Goal: Task Accomplishment & Management: Complete application form

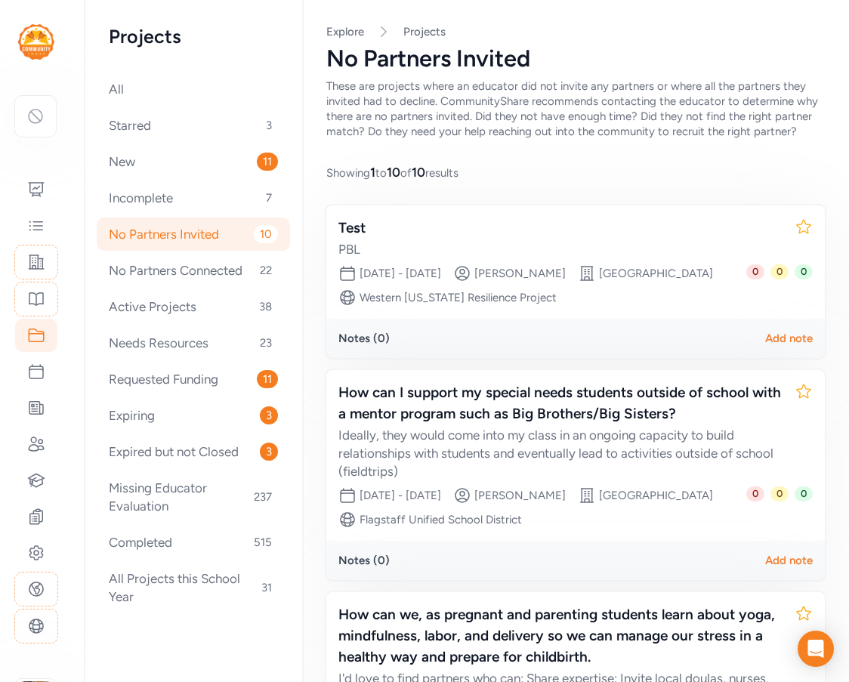
scroll to position [302, 0]
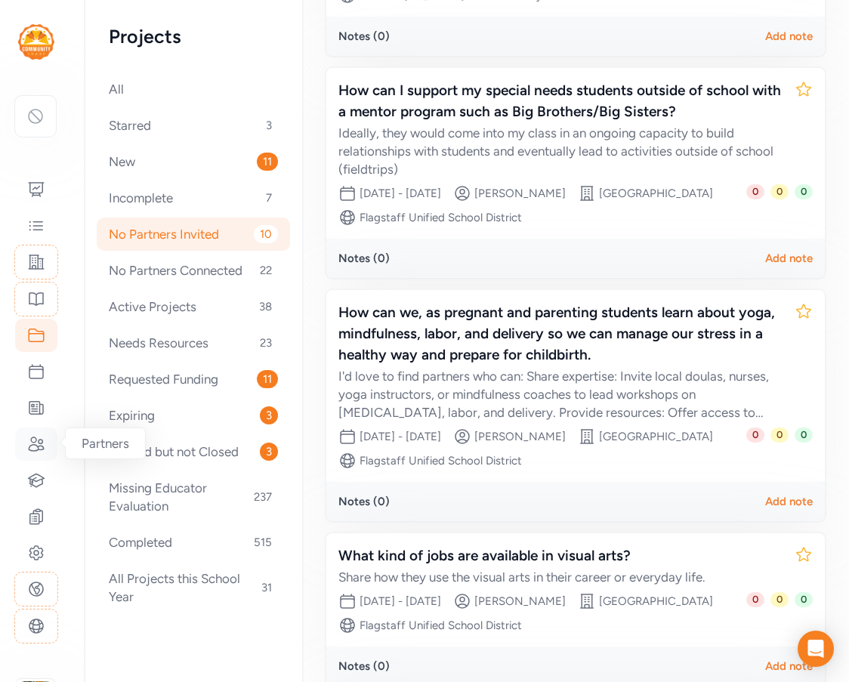
click at [37, 445] on icon at bounding box center [36, 444] width 15 height 14
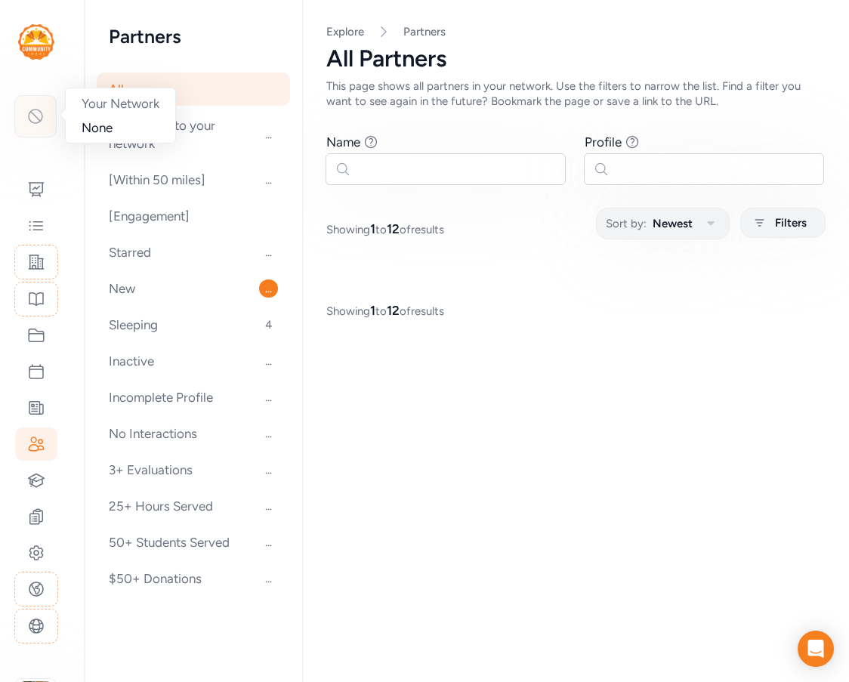
click at [39, 123] on icon at bounding box center [35, 116] width 18 height 18
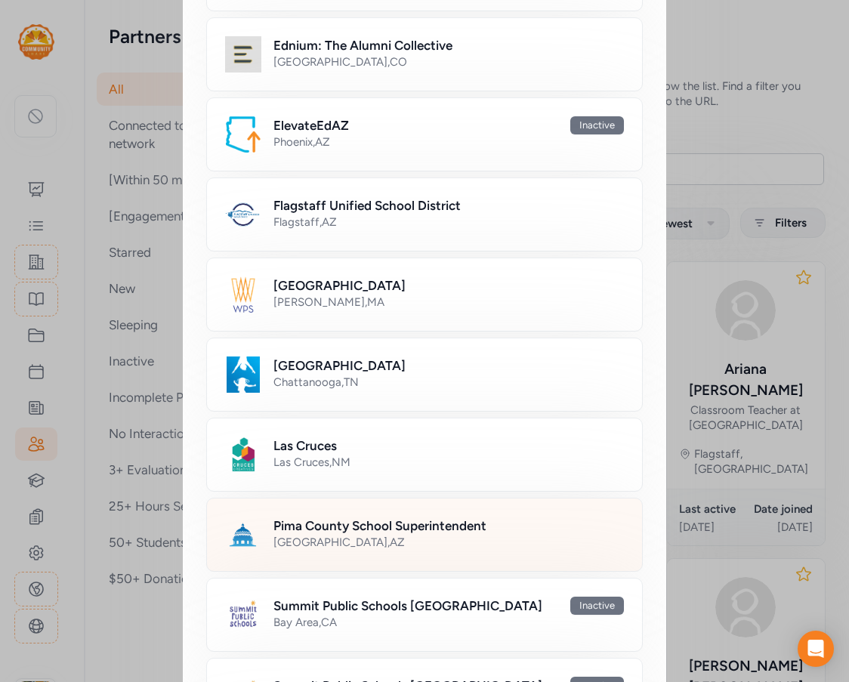
scroll to position [755, 0]
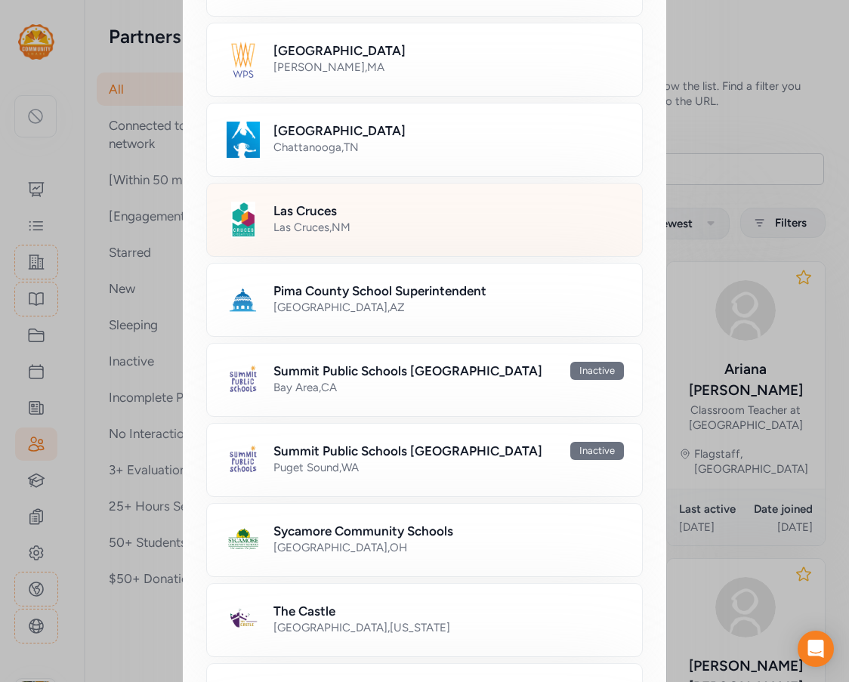
click at [325, 215] on h2 "Las Cruces" at bounding box center [304, 211] width 63 height 18
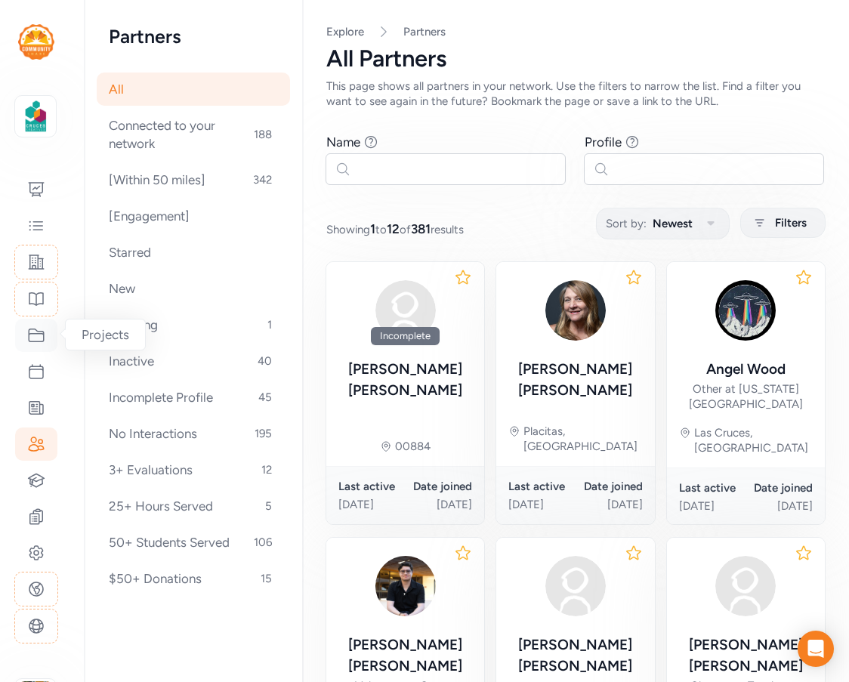
click at [40, 328] on icon at bounding box center [36, 335] width 18 height 18
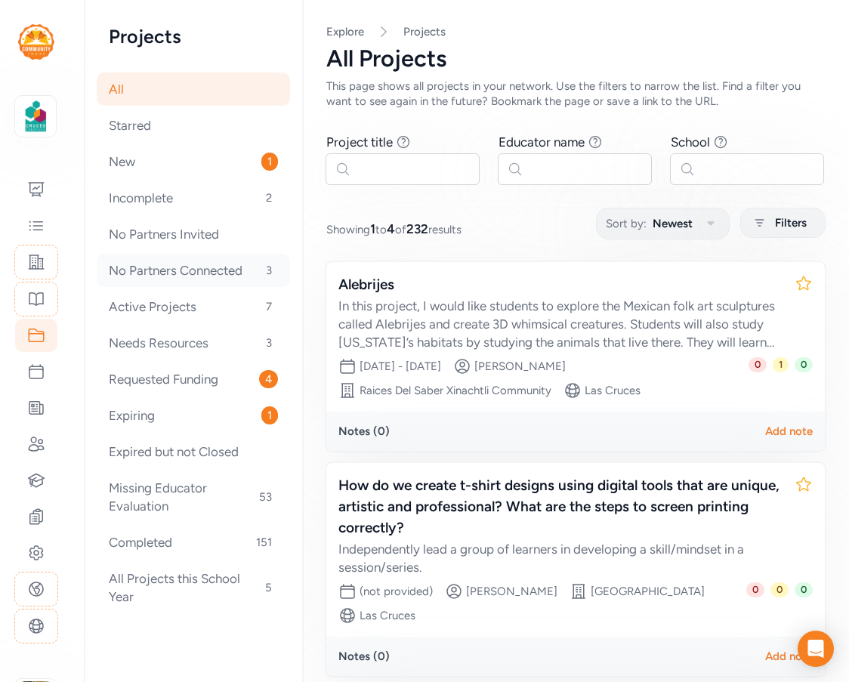
click at [205, 270] on div "No Partners Connected 3" at bounding box center [193, 270] width 193 height 33
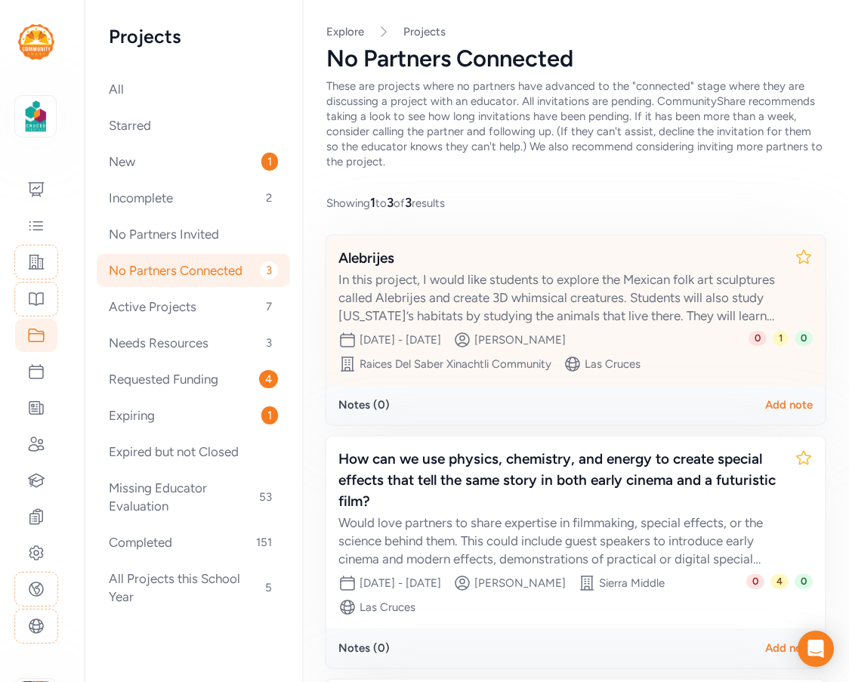
click at [653, 315] on div "In this project, I would like students to explore the Mexican folk art sculptur…" at bounding box center [560, 297] width 444 height 54
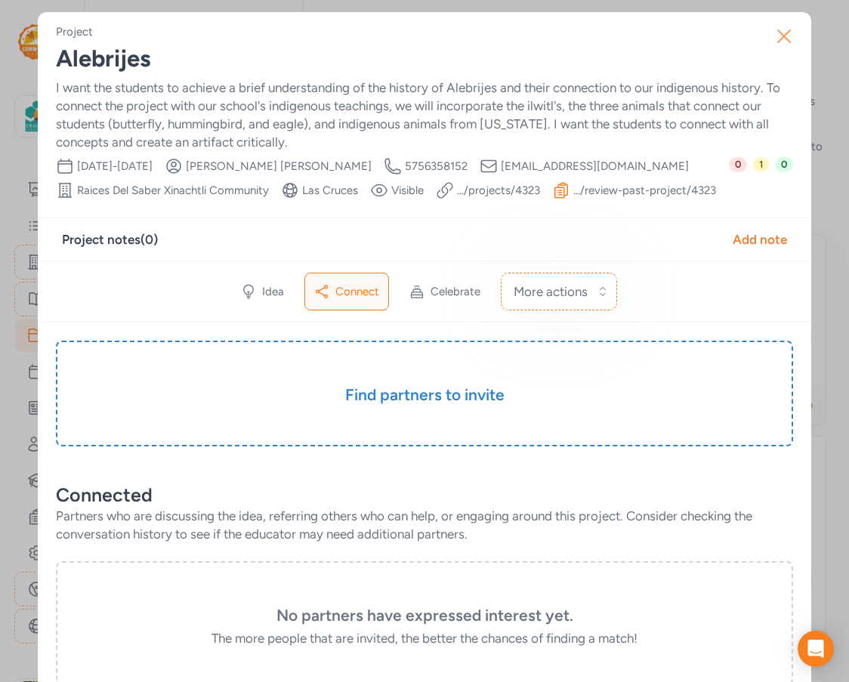
click at [783, 33] on icon "button" at bounding box center [784, 36] width 24 height 24
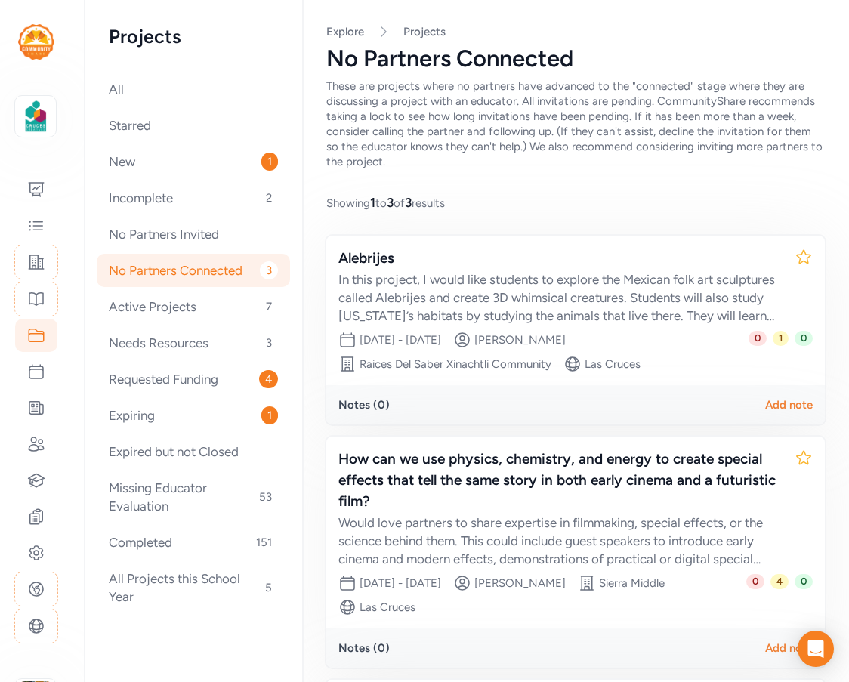
click at [600, 85] on span "These are projects where no partners have advanced to the "connected" stage whe…" at bounding box center [574, 123] width 496 height 89
click at [39, 438] on icon at bounding box center [36, 444] width 18 height 18
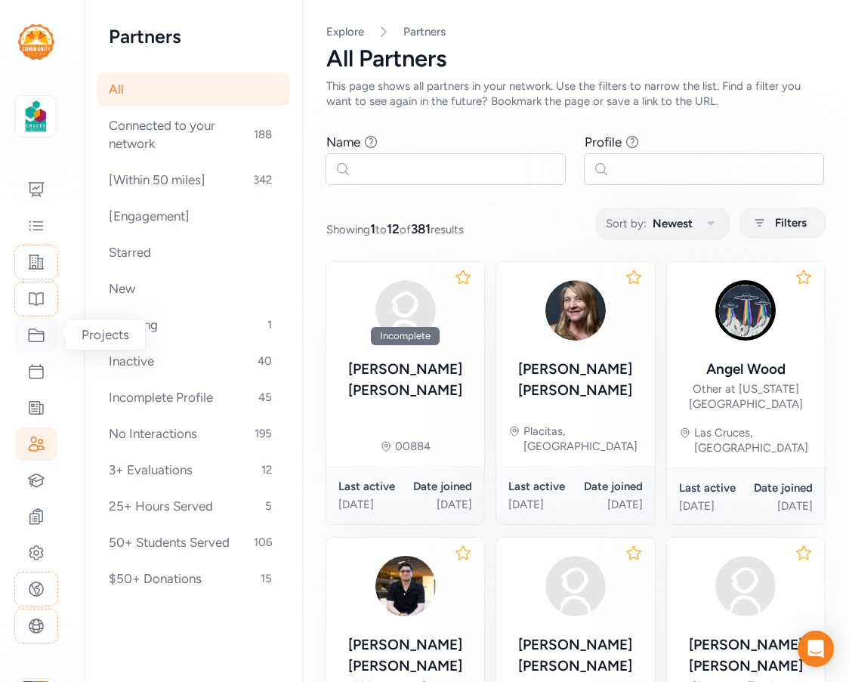
click at [38, 344] on icon at bounding box center [36, 335] width 18 height 18
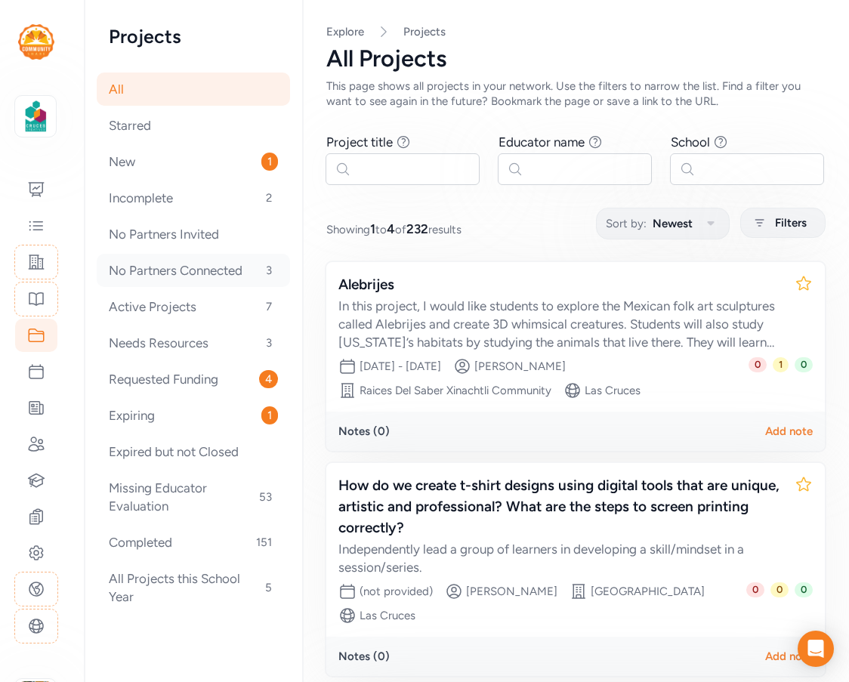
click at [156, 273] on div "No Partners Connected 3" at bounding box center [193, 270] width 193 height 33
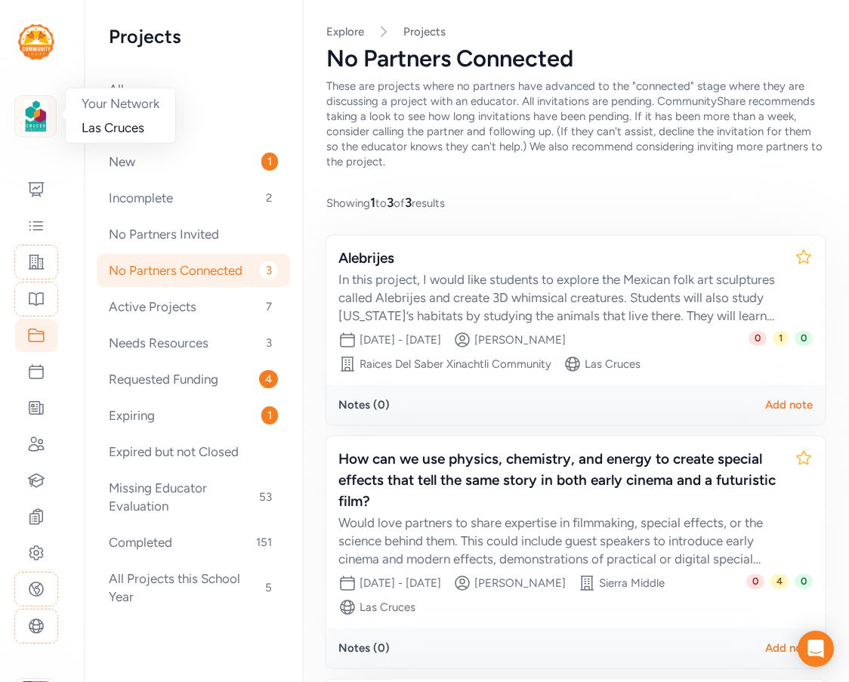
click at [45, 115] on img at bounding box center [35, 116] width 33 height 33
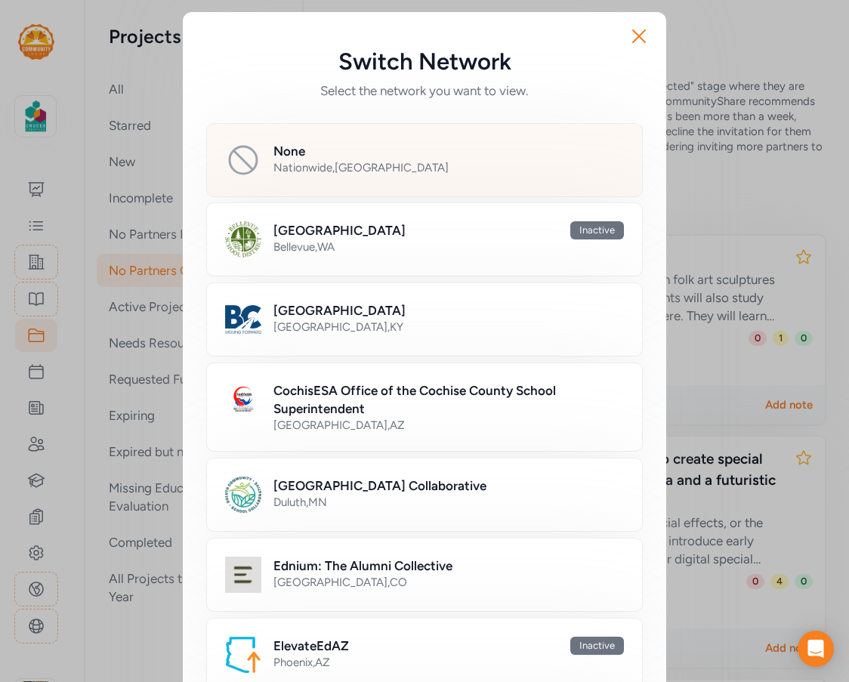
click at [273, 156] on h2 "None" at bounding box center [289, 151] width 32 height 18
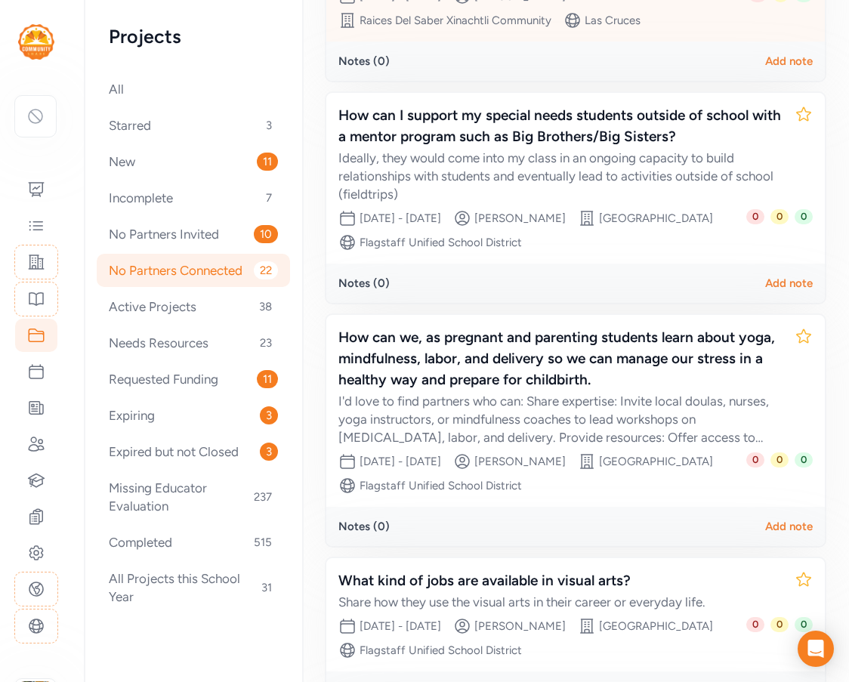
scroll to position [302, 0]
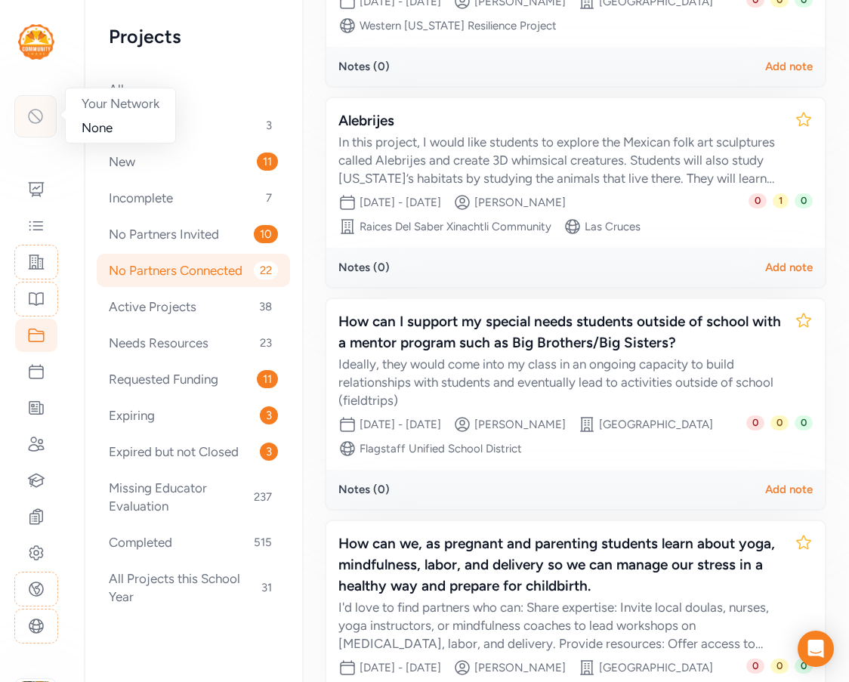
click at [39, 112] on icon at bounding box center [35, 116] width 18 height 18
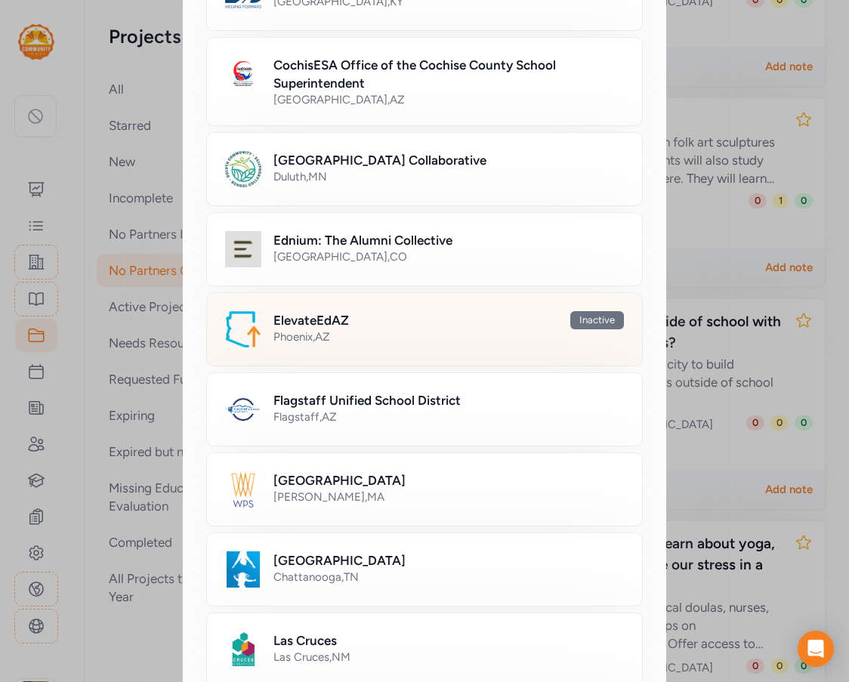
scroll to position [302, 0]
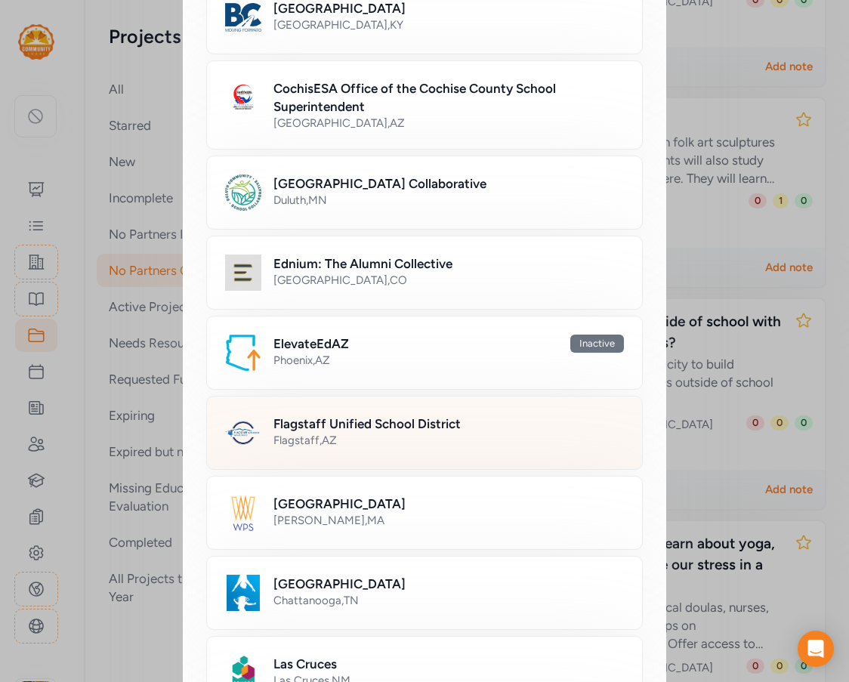
click at [305, 424] on h2 "Flagstaff Unified School District" at bounding box center [366, 423] width 187 height 18
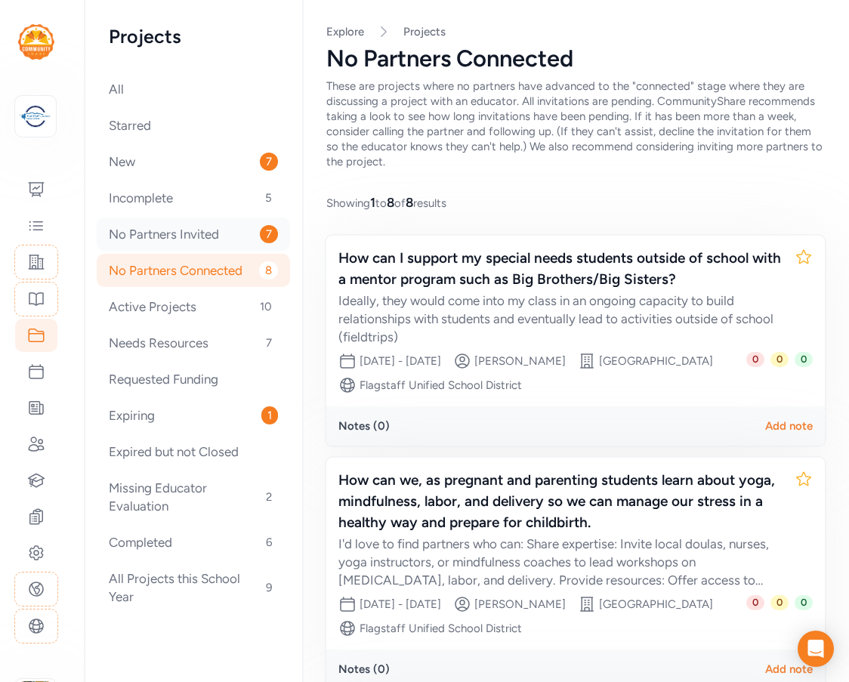
click at [175, 239] on div "No Partners Invited 7" at bounding box center [193, 233] width 193 height 33
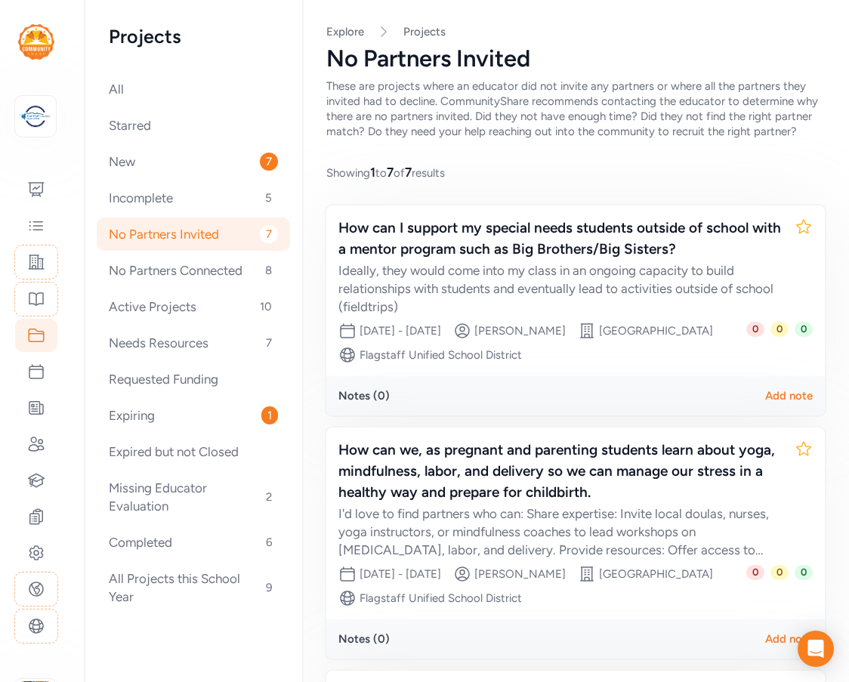
drag, startPoint x: 177, startPoint y: 232, endPoint x: 406, endPoint y: 162, distance: 239.1
click at [128, 164] on div "New 7" at bounding box center [193, 161] width 193 height 33
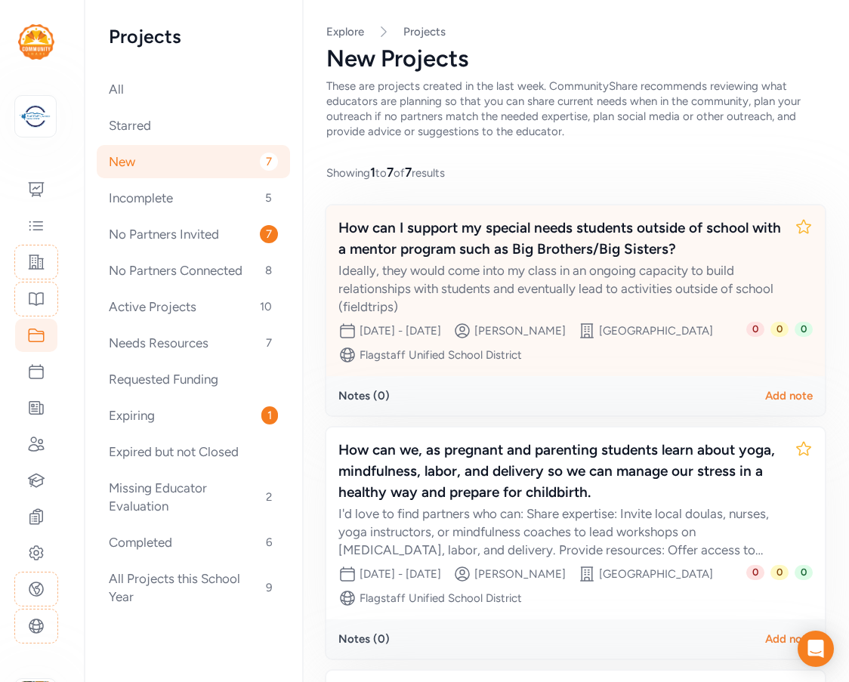
scroll to position [302, 0]
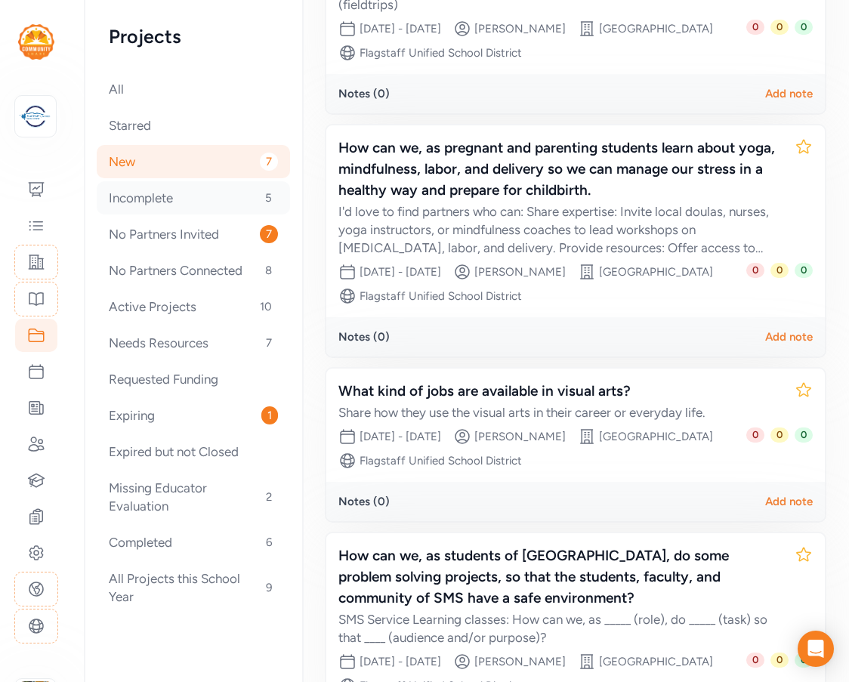
click at [180, 199] on div "Incomplete 5" at bounding box center [193, 197] width 193 height 33
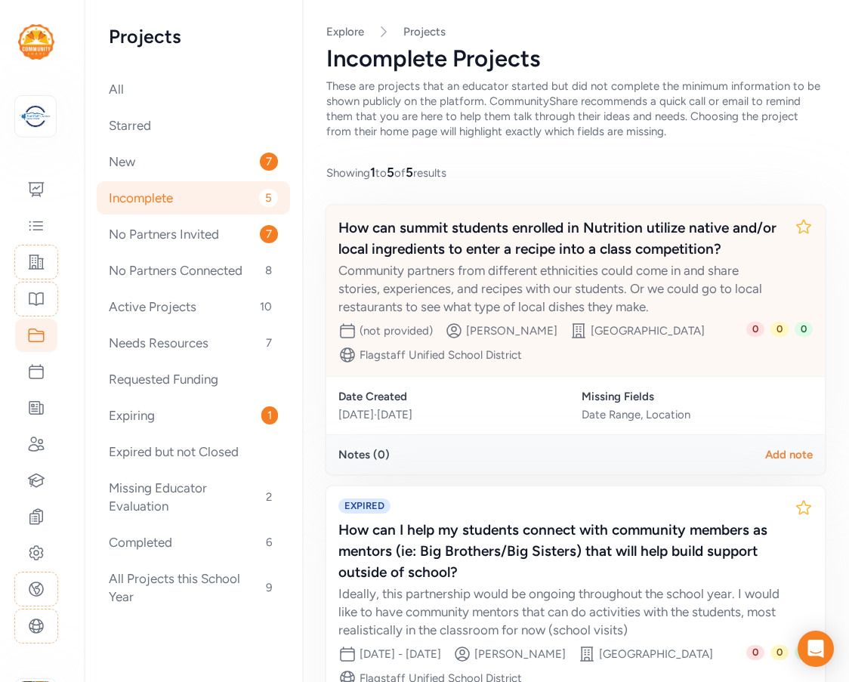
click at [497, 257] on div "How can summit students enrolled in Nutrition utilize native and/or local ingre…" at bounding box center [560, 238] width 444 height 42
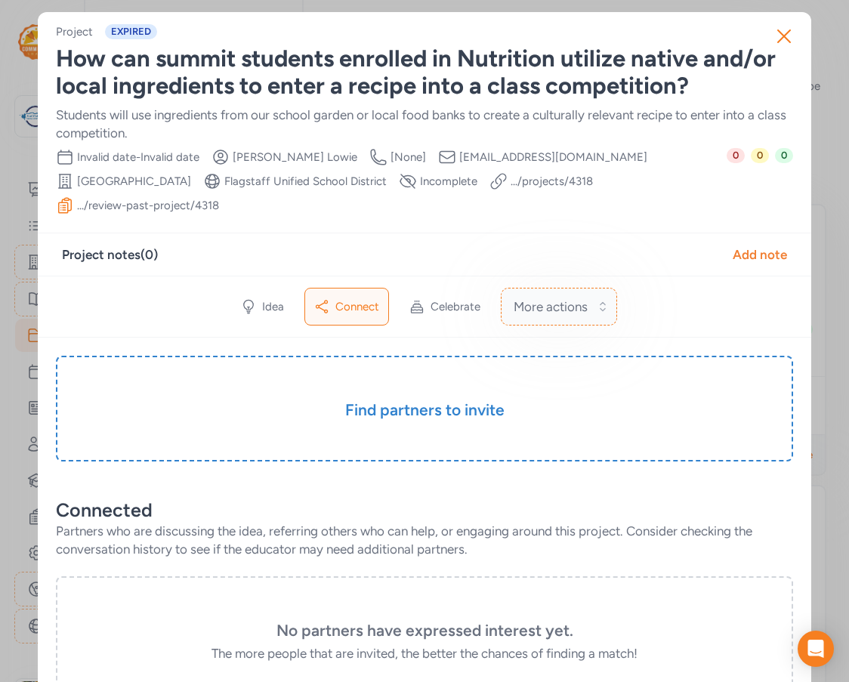
click at [560, 297] on span "More actions" at bounding box center [550, 306] width 74 height 18
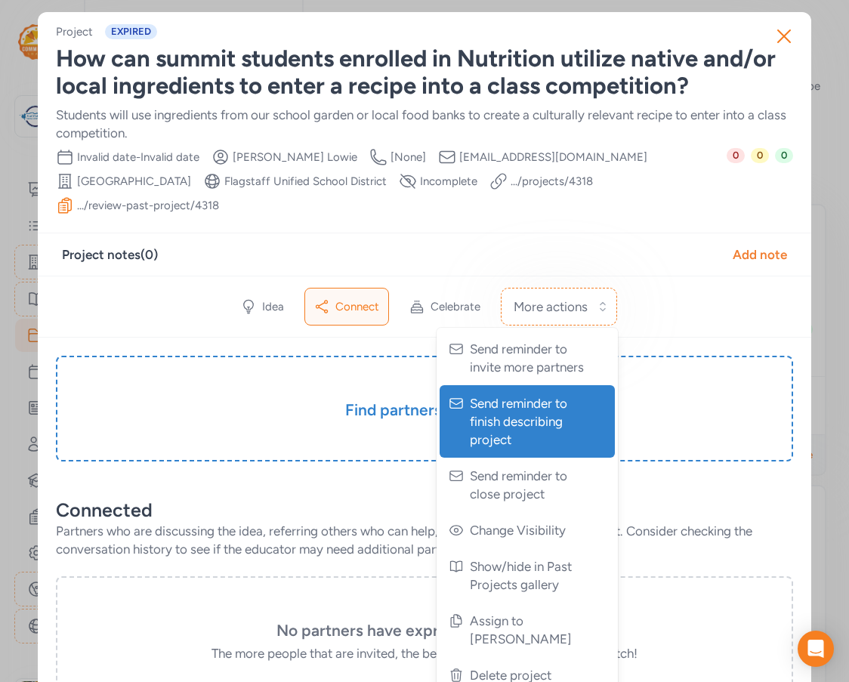
click at [522, 394] on span "Send reminder to finish describing project" at bounding box center [529, 421] width 118 height 54
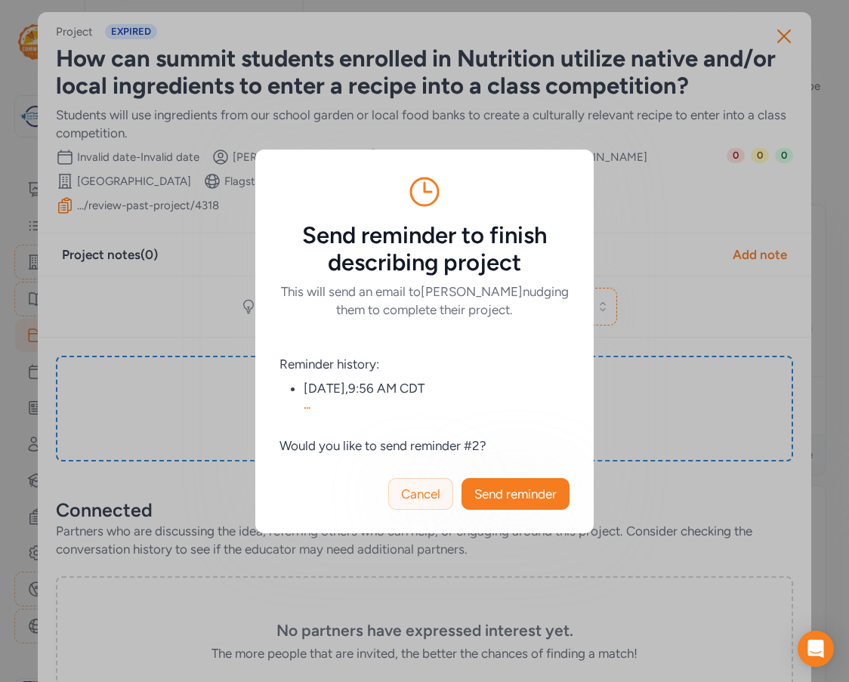
click at [413, 489] on span "Cancel" at bounding box center [420, 494] width 39 height 18
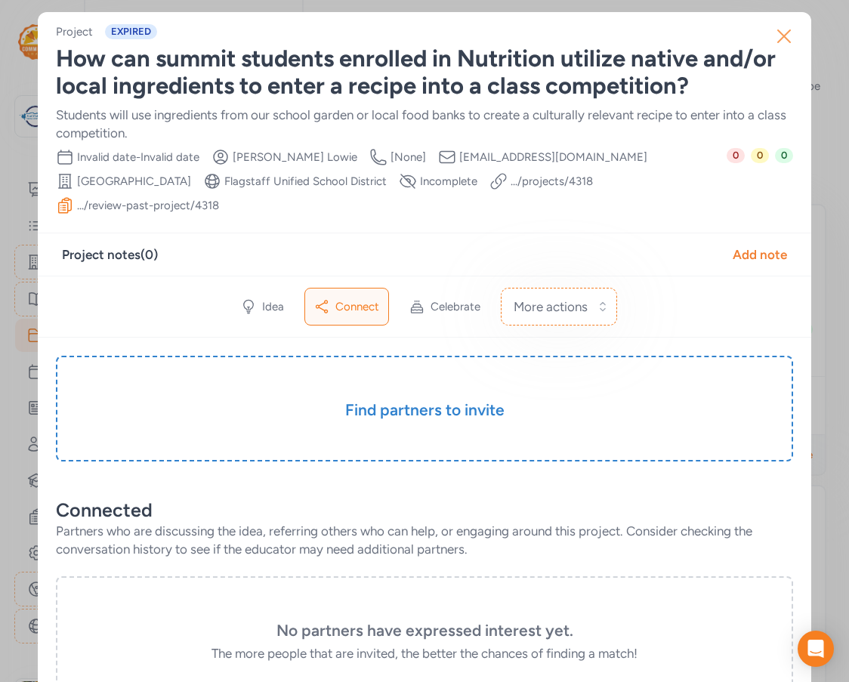
click at [778, 37] on icon "button" at bounding box center [784, 36] width 12 height 12
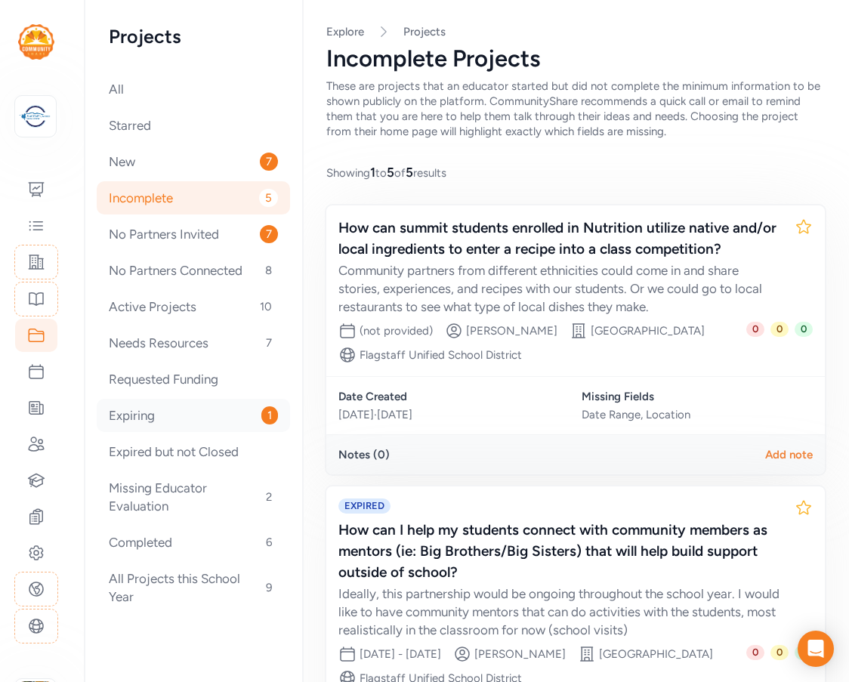
click at [146, 428] on div "Expiring 1" at bounding box center [193, 415] width 193 height 33
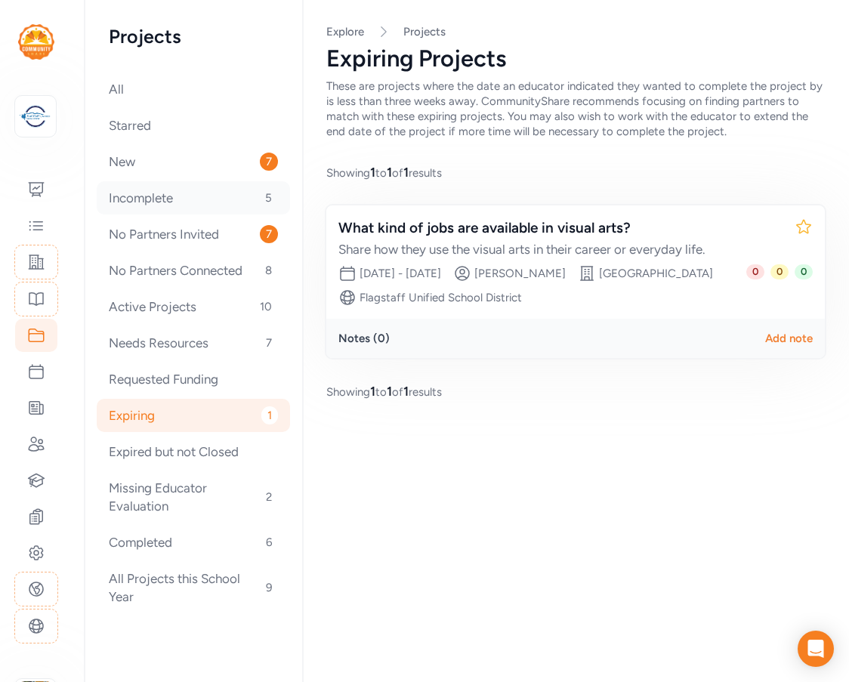
click at [177, 195] on div "Incomplete 5" at bounding box center [193, 197] width 193 height 33
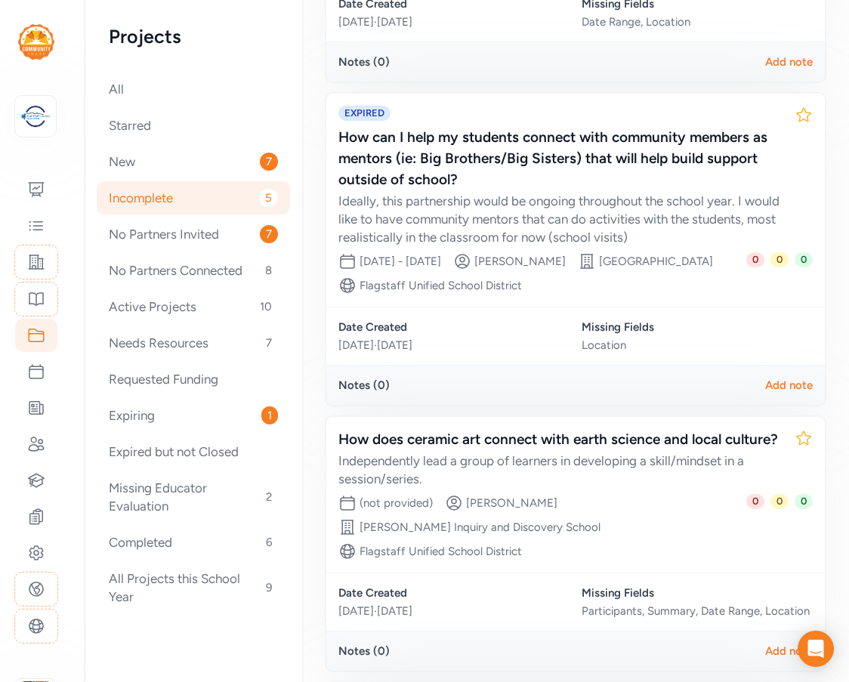
scroll to position [528, 0]
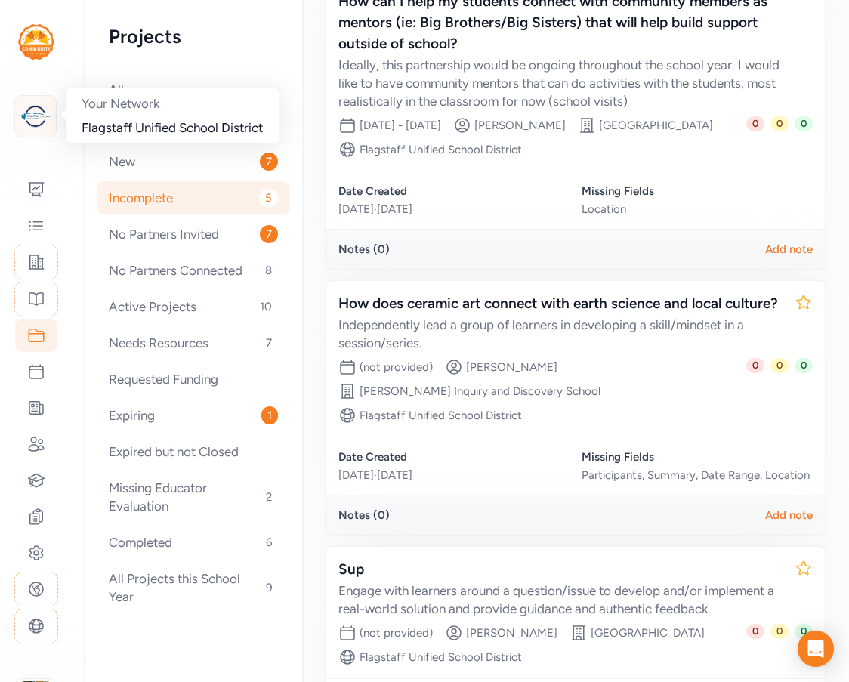
click at [38, 118] on img at bounding box center [35, 116] width 33 height 33
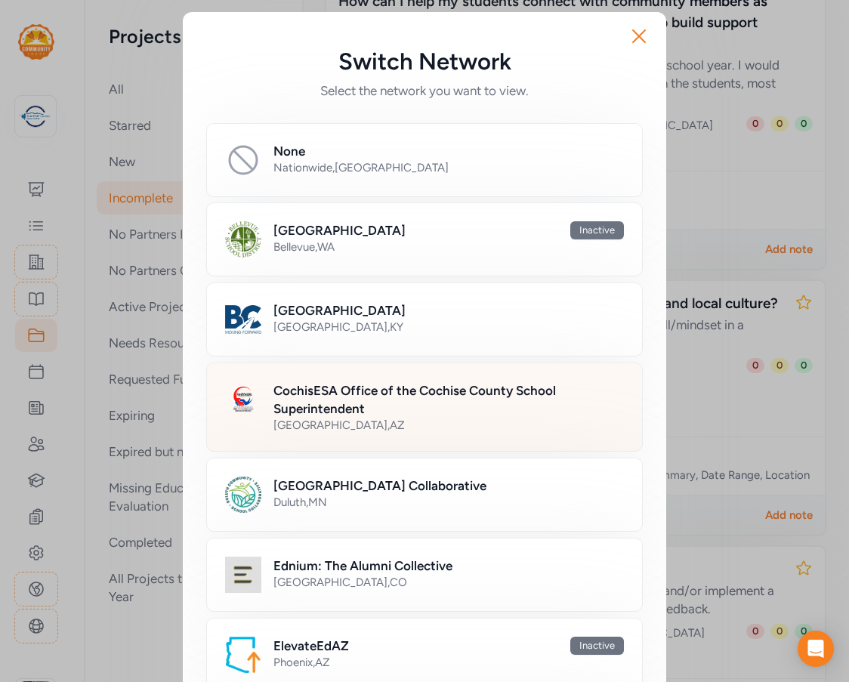
click at [308, 430] on div "Sierra Vista , AZ" at bounding box center [448, 424] width 350 height 15
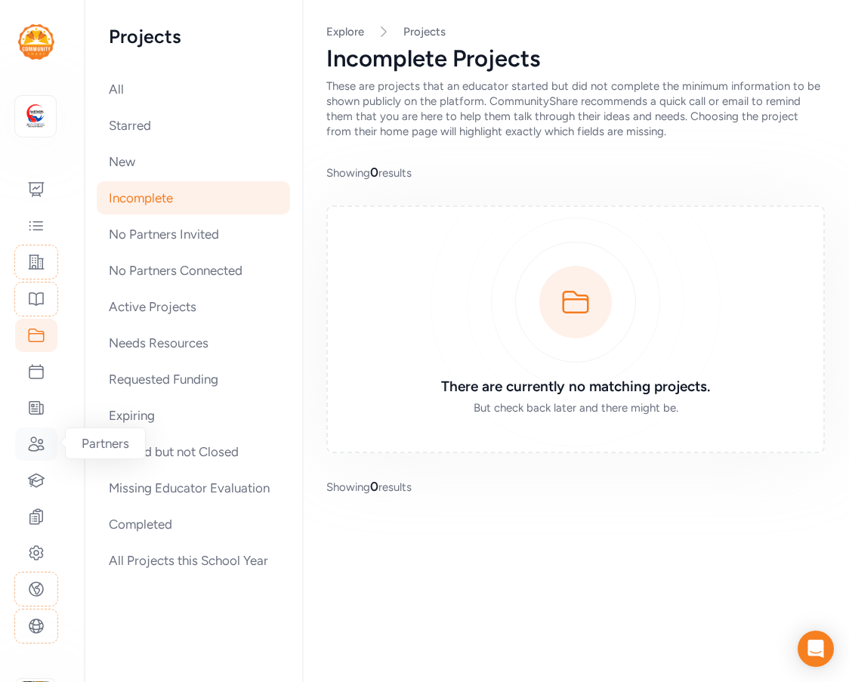
click at [32, 444] on icon at bounding box center [36, 444] width 18 height 18
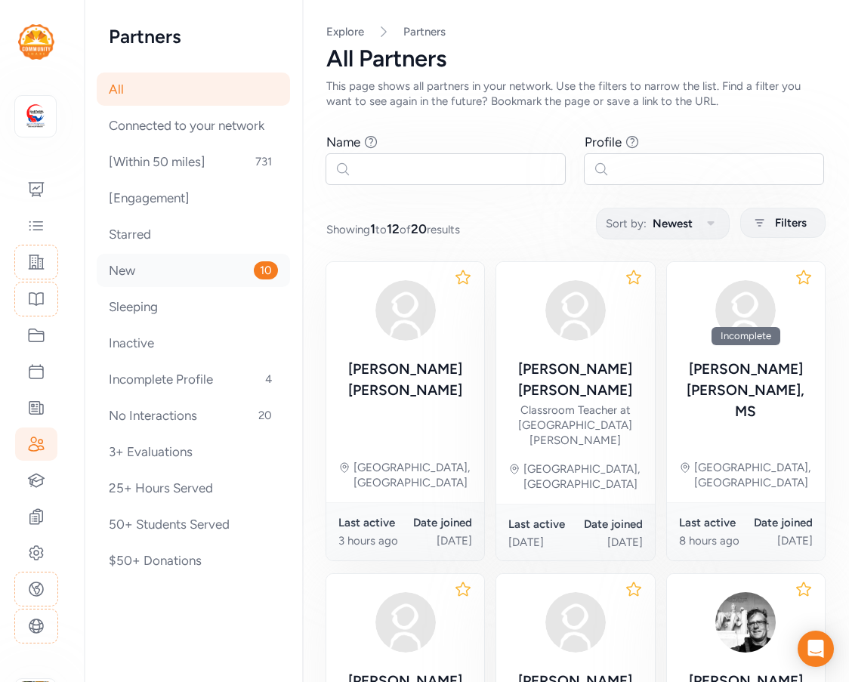
click at [178, 260] on div "New 10" at bounding box center [193, 270] width 193 height 33
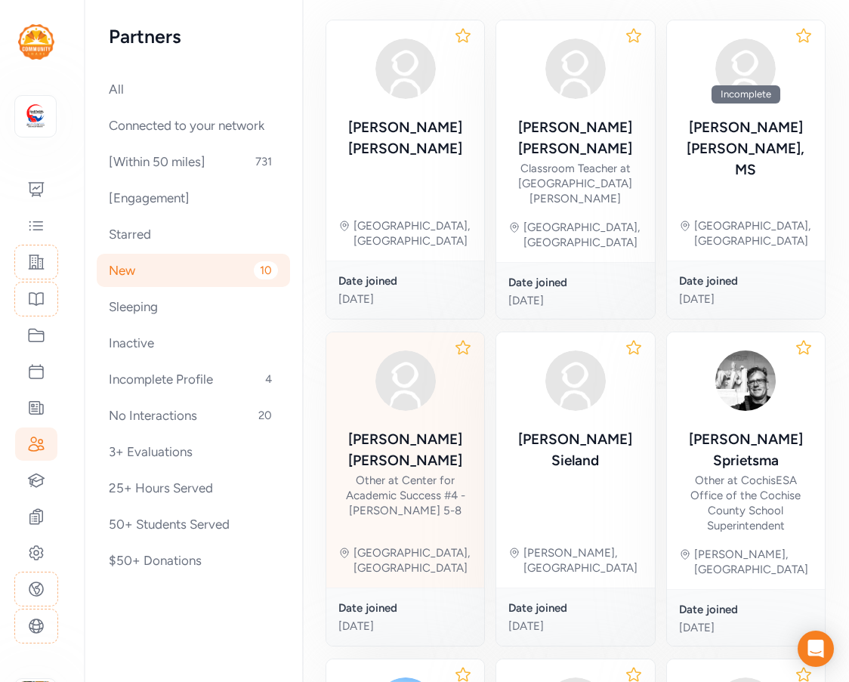
scroll to position [302, 0]
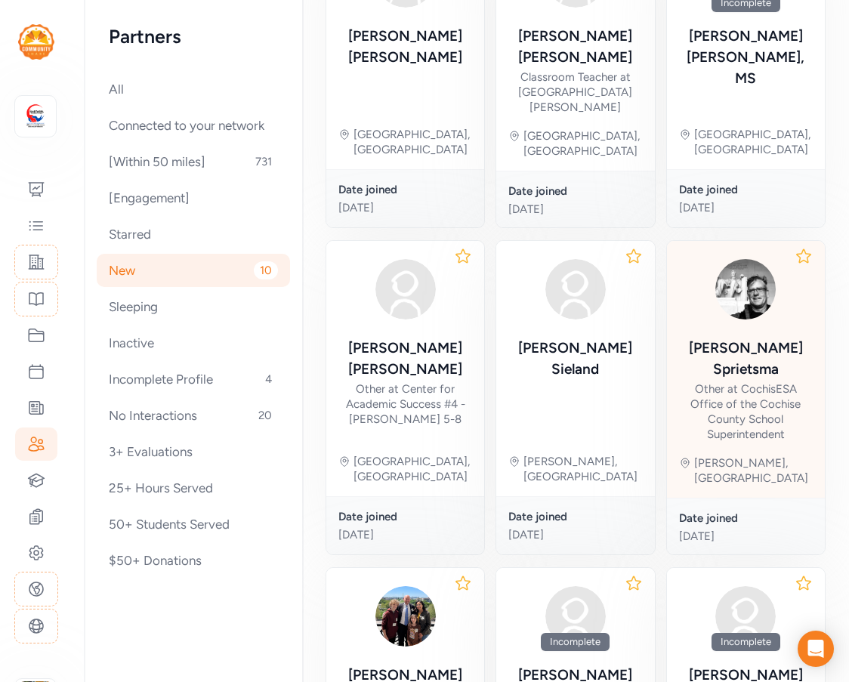
click at [752, 337] on div "Joseph Sepp Sprietsma" at bounding box center [746, 358] width 134 height 42
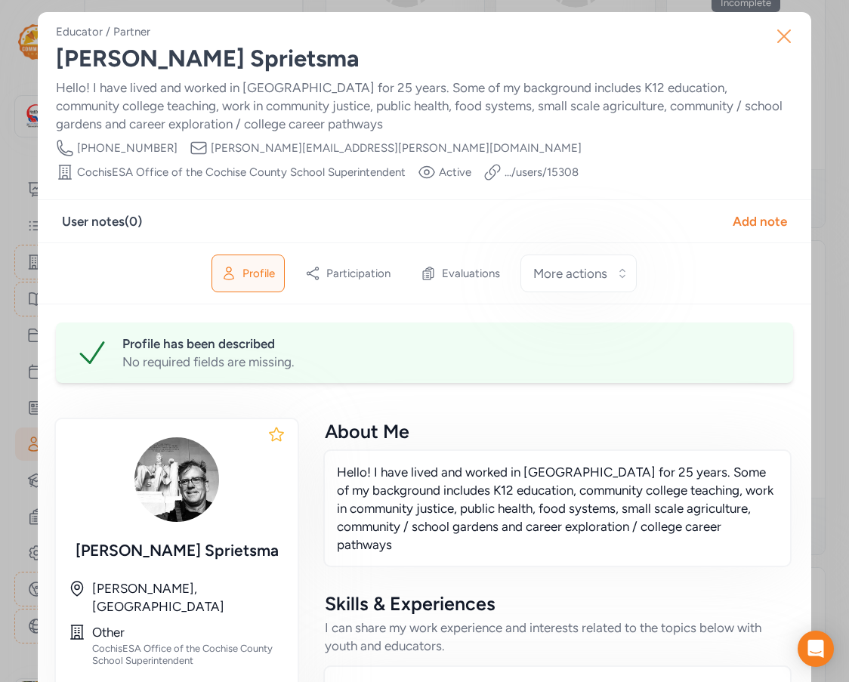
click at [781, 35] on icon "button" at bounding box center [784, 36] width 24 height 24
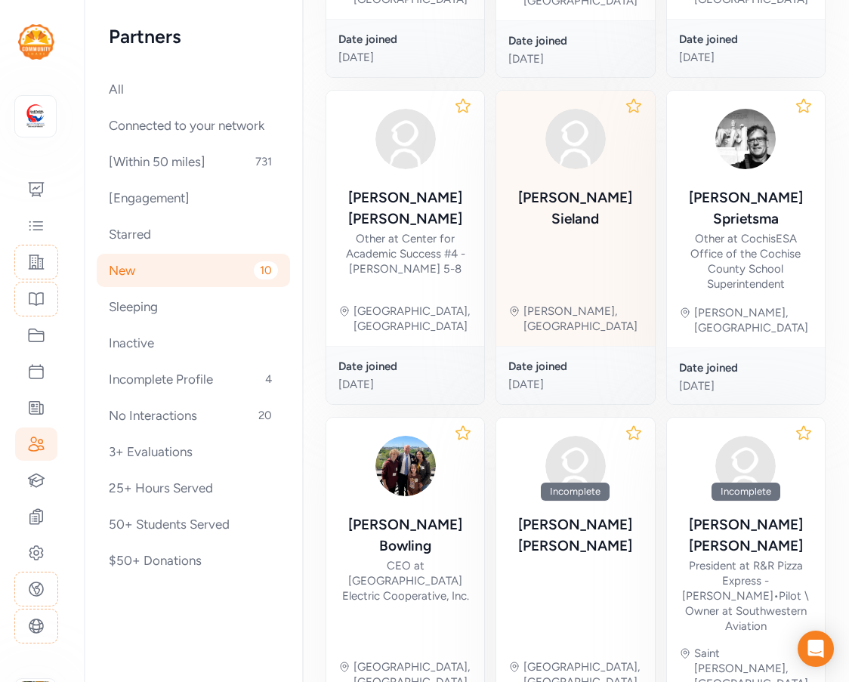
scroll to position [453, 0]
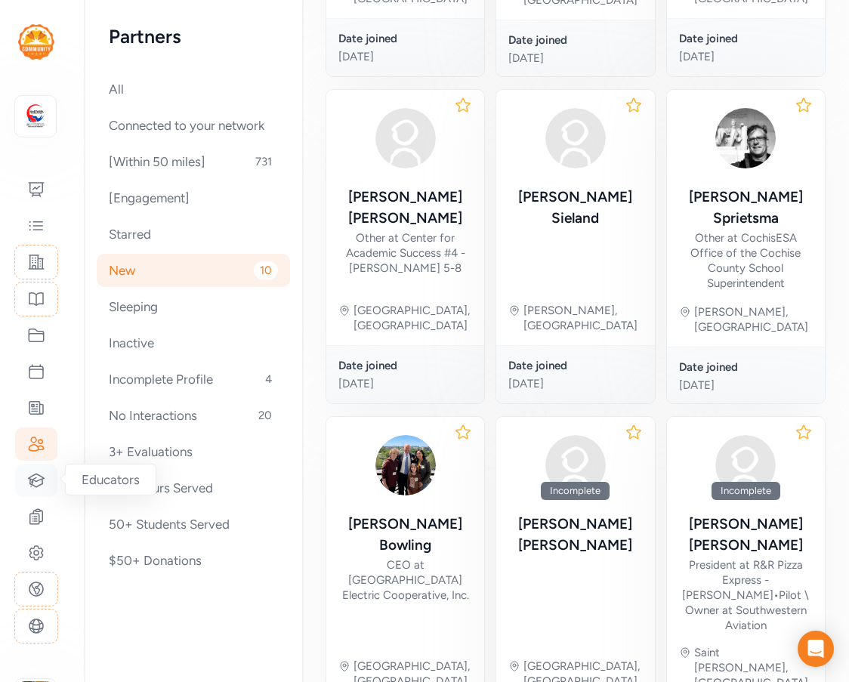
click at [42, 483] on icon at bounding box center [36, 480] width 18 height 18
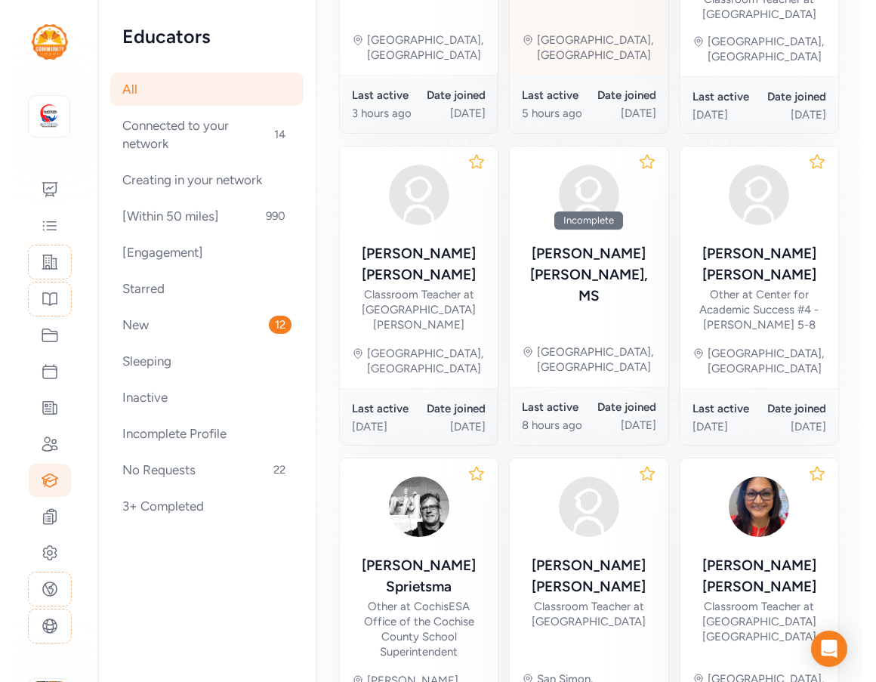
scroll to position [604, 0]
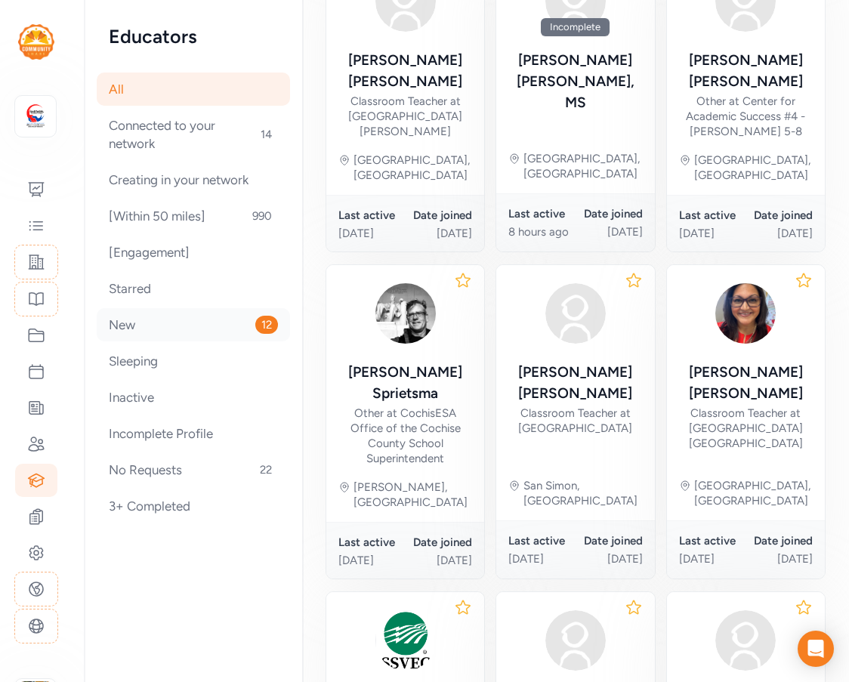
click at [159, 324] on div "New 12" at bounding box center [193, 324] width 193 height 33
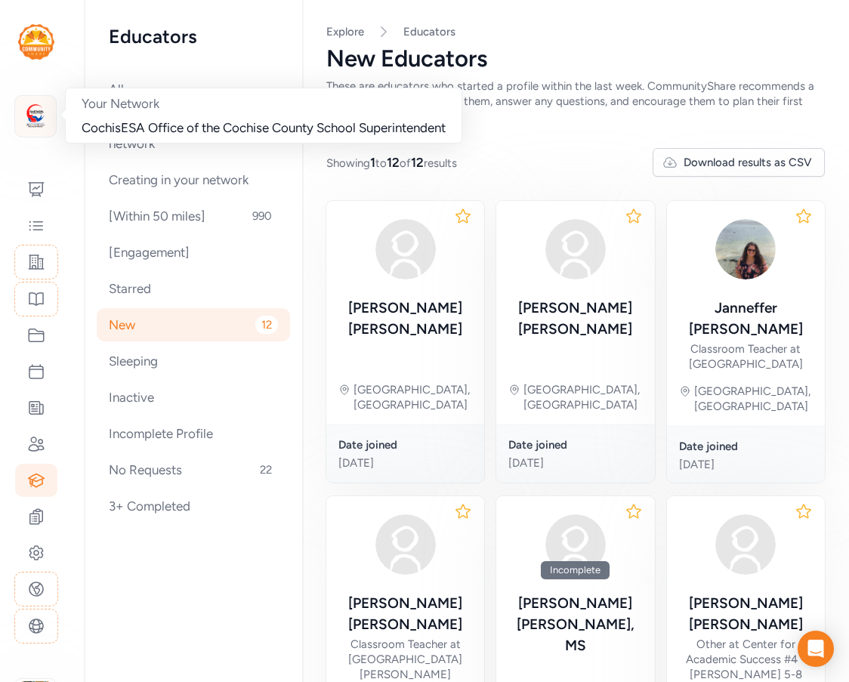
click at [31, 120] on img at bounding box center [35, 116] width 33 height 33
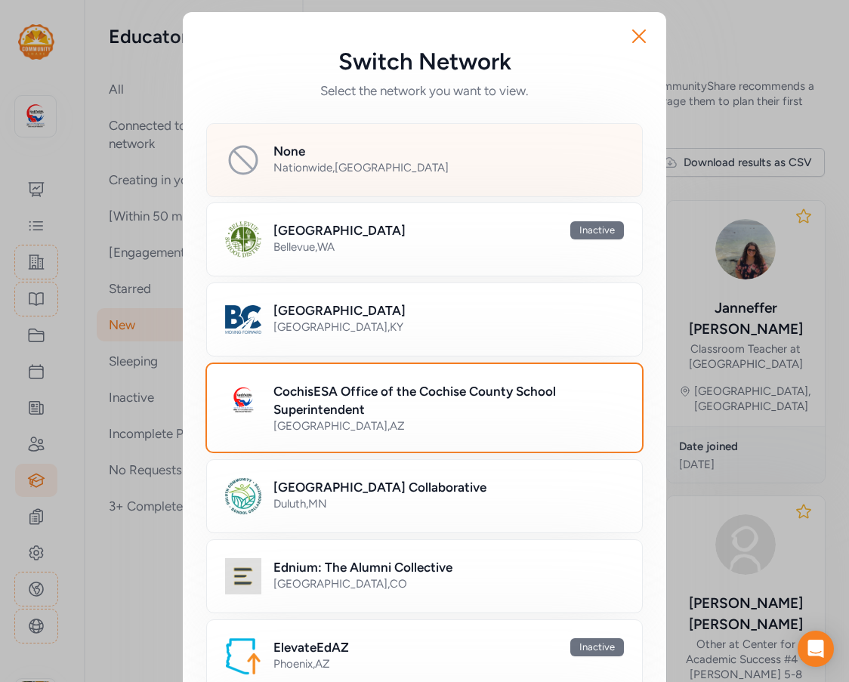
click at [310, 167] on div "Nationwide , USA" at bounding box center [448, 167] width 350 height 15
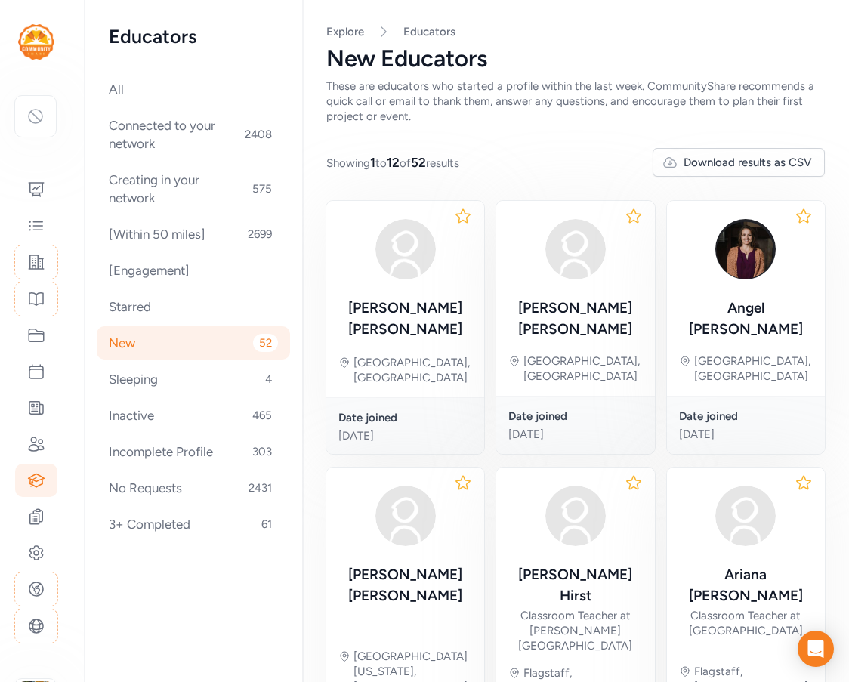
click at [550, 116] on div "These are educators who started a profile within the last week. CommunityShare …" at bounding box center [575, 101] width 498 height 45
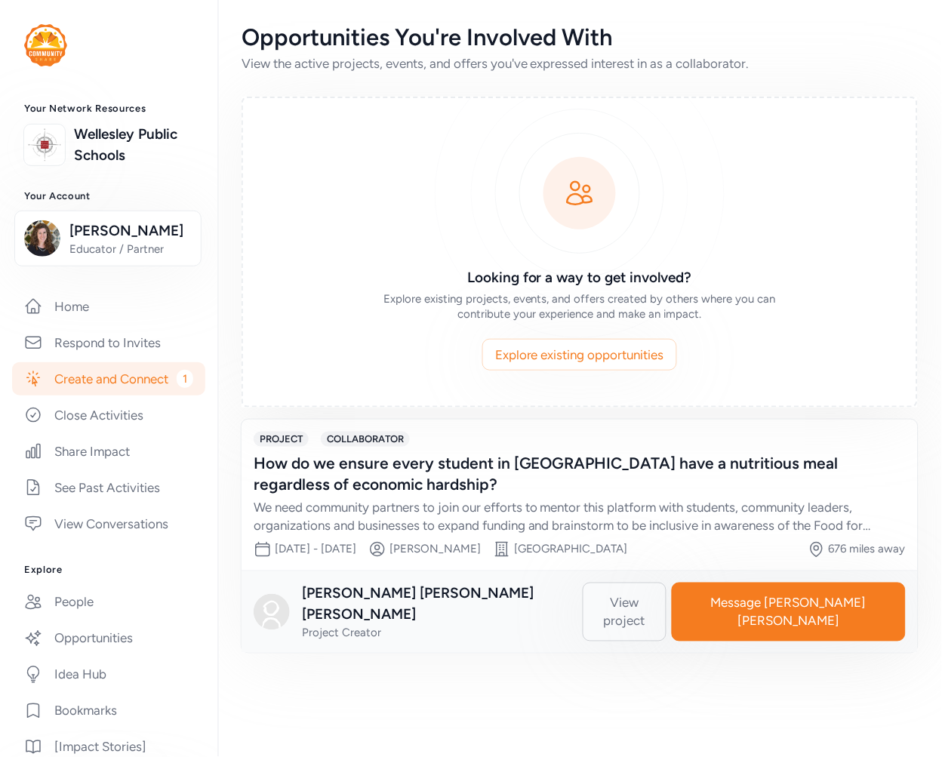
scroll to position [5, 0]
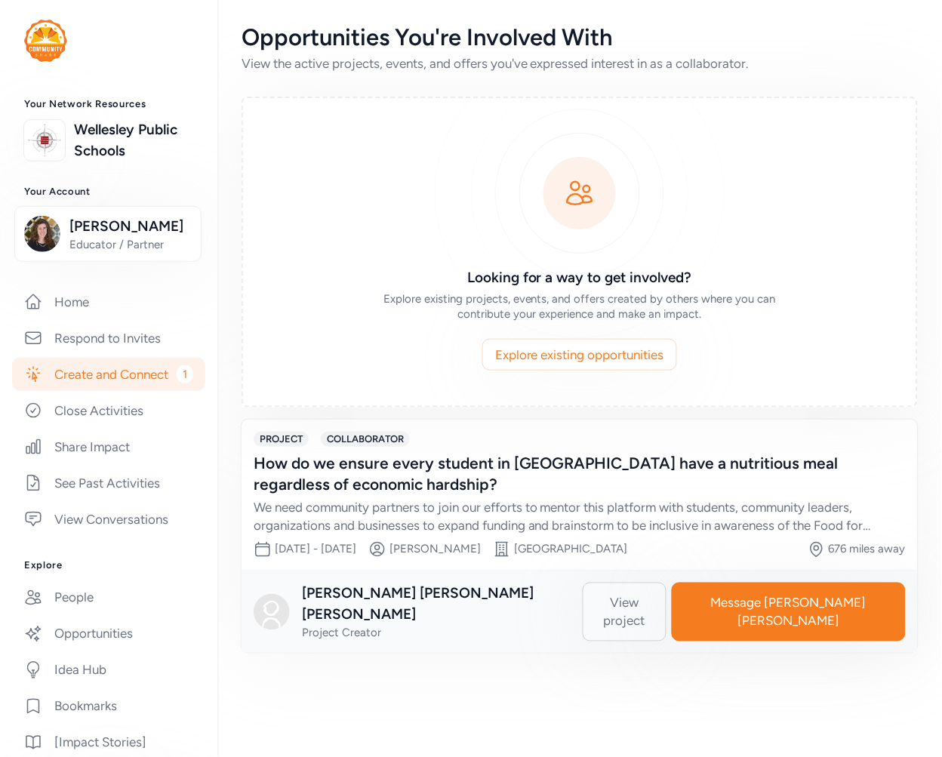
click at [87, 391] on link "Create and Connect 1" at bounding box center [108, 374] width 193 height 33
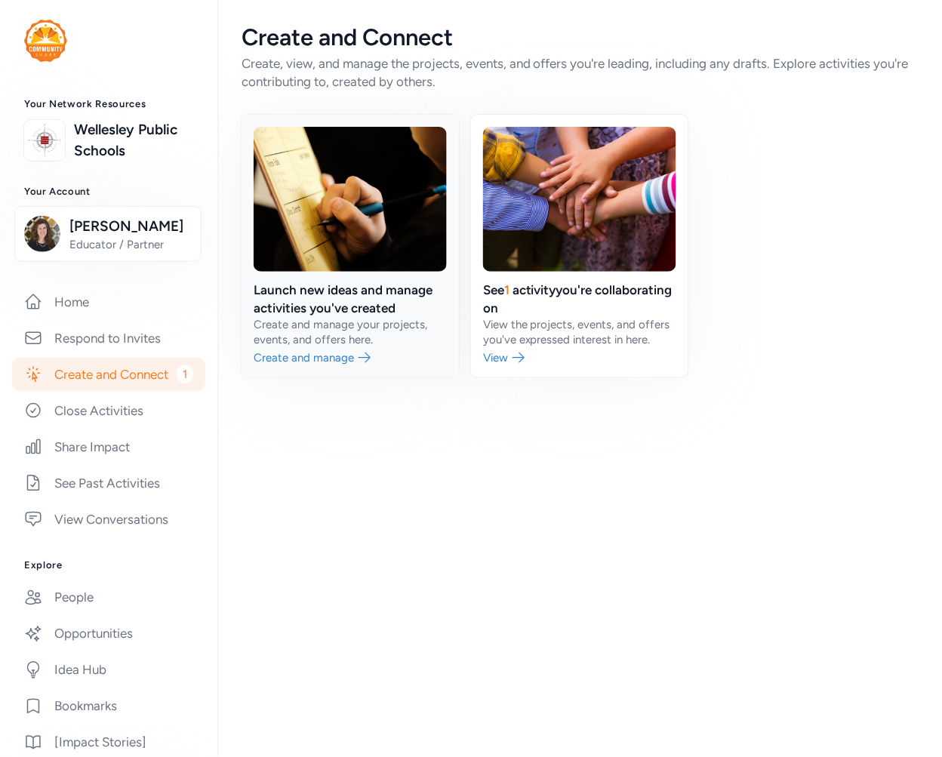
click at [347, 292] on link at bounding box center [350, 246] width 217 height 263
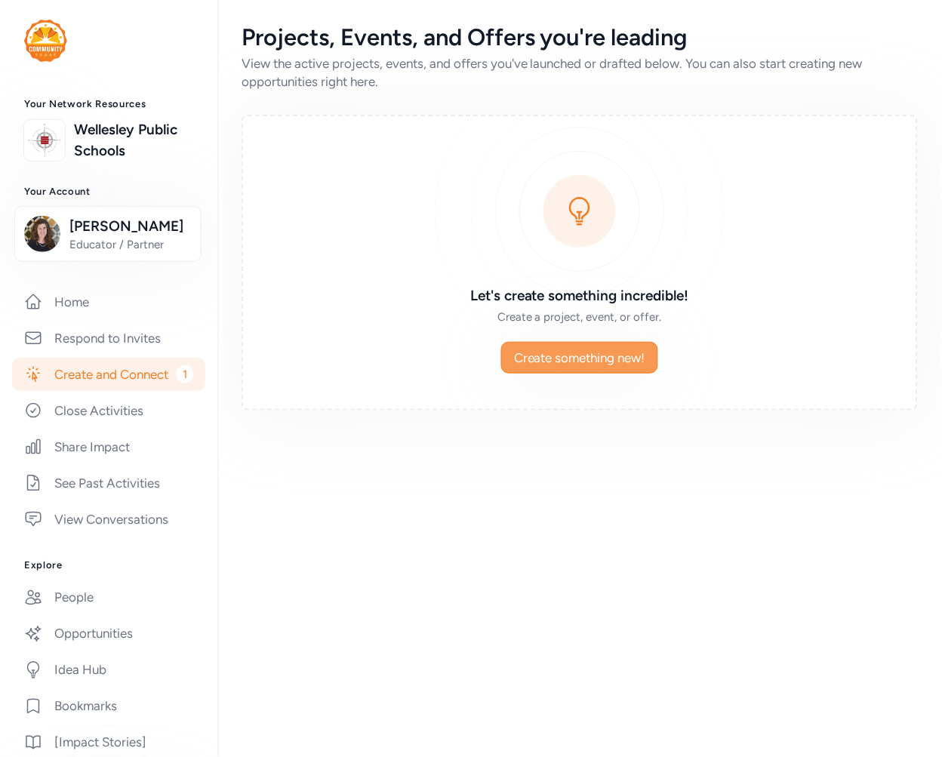
click at [566, 357] on span "Create something new!" at bounding box center [579, 358] width 131 height 18
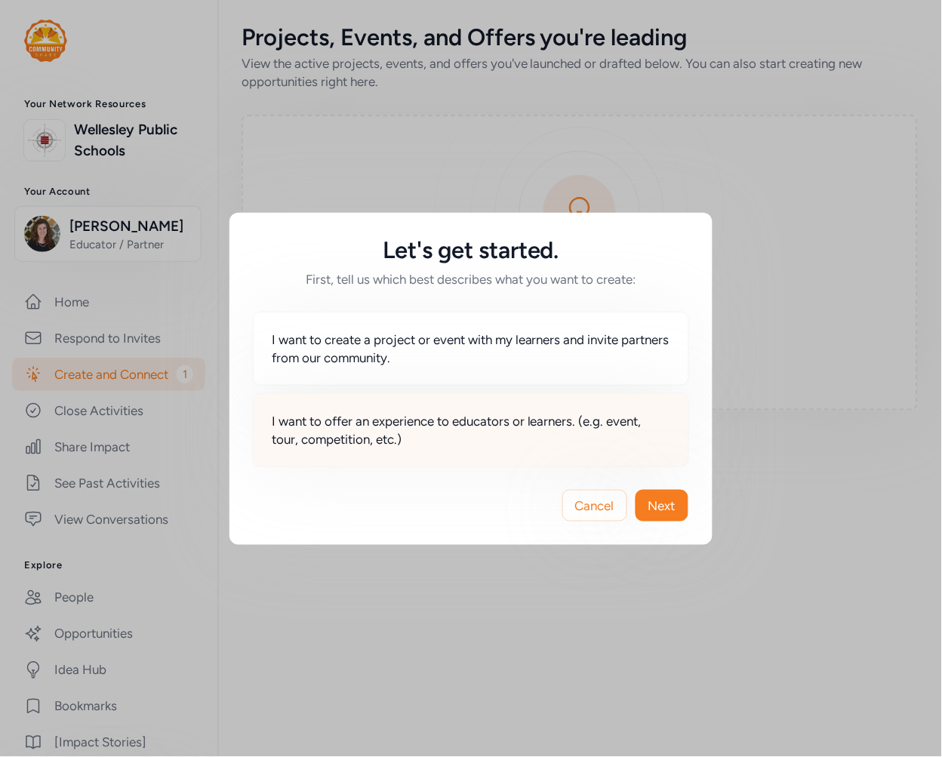
click at [404, 438] on span "I want to offer an experience to educators or learners. (e.g. event, tour, comp…" at bounding box center [471, 430] width 399 height 36
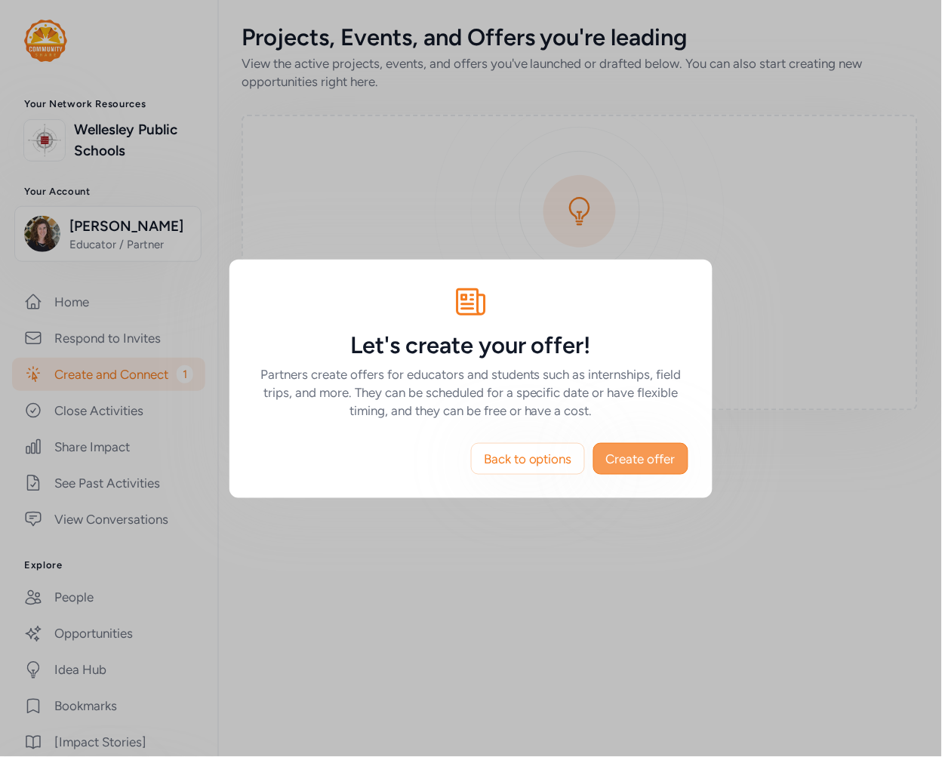
click at [639, 455] on span "Create offer" at bounding box center [640, 459] width 69 height 18
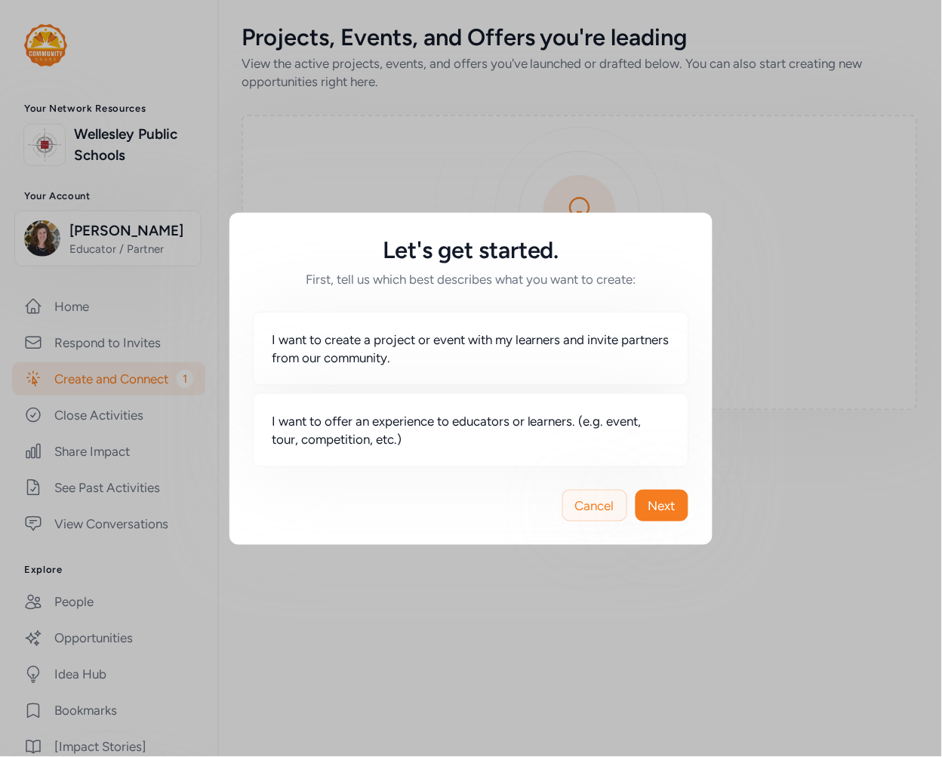
click at [605, 507] on span "Cancel" at bounding box center [594, 506] width 39 height 18
click at [586, 501] on span "Cancel" at bounding box center [594, 506] width 39 height 18
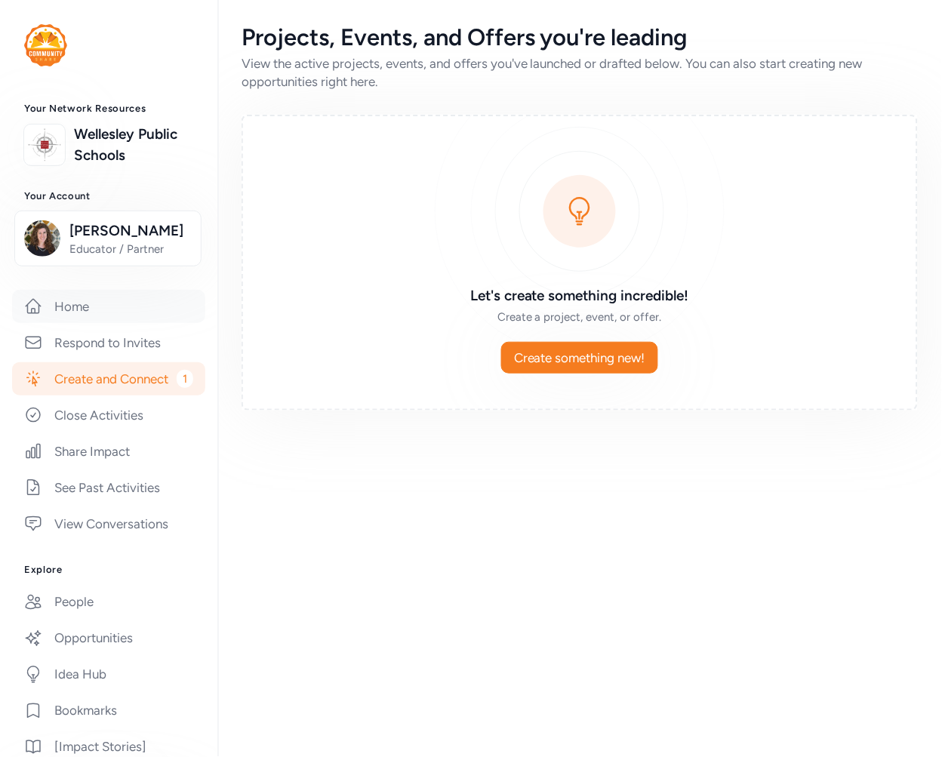
click at [88, 319] on link "Home" at bounding box center [108, 306] width 193 height 33
